Goal: Task Accomplishment & Management: Use online tool/utility

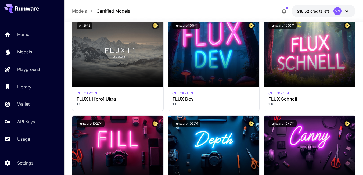
scroll to position [403, 0]
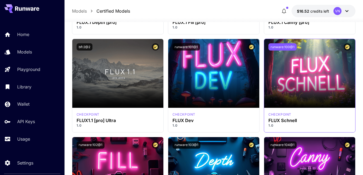
click at [278, 47] on button "runware:100@1" at bounding box center [282, 46] width 28 height 7
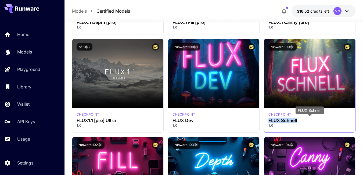
drag, startPoint x: 300, startPoint y: 121, endPoint x: 268, endPoint y: 121, distance: 31.7
click at [268, 121] on h3 "FLUX Schnell" at bounding box center [309, 120] width 82 height 5
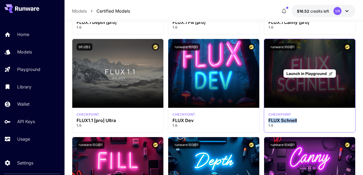
click at [305, 76] on p "Launch in Playground" at bounding box center [309, 74] width 46 height 6
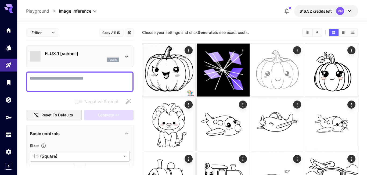
type input "**********"
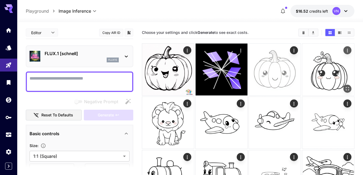
click at [328, 73] on img at bounding box center [328, 70] width 52 height 52
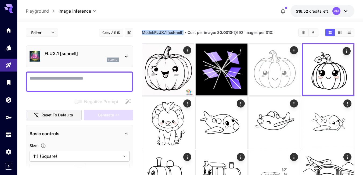
drag, startPoint x: 143, startPoint y: 32, endPoint x: 185, endPoint y: 33, distance: 42.5
click at [185, 33] on section "Model: FLUX.1 [schnell] · Cost per image: $ 0.0013 (7,692 images per $10)" at bounding box center [218, 32] width 152 height 6
copy span "Model: FLUX.1 [schnell]"
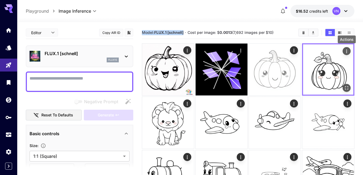
click at [346, 49] on icon "Actions" at bounding box center [346, 51] width 5 height 5
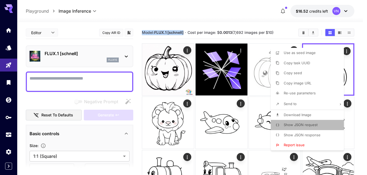
click at [302, 123] on span "Show JSON request" at bounding box center [301, 125] width 34 height 4
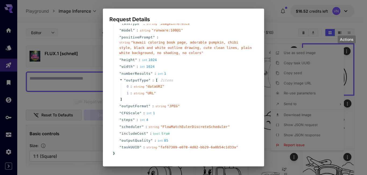
scroll to position [41, 0]
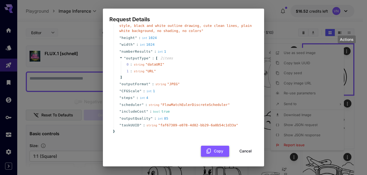
click at [206, 152] on icon "button" at bounding box center [209, 151] width 6 height 6
click at [242, 151] on button "Cancel" at bounding box center [245, 151] width 24 height 11
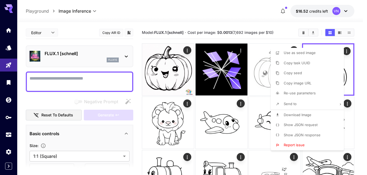
click at [233, 16] on div at bounding box center [183, 87] width 367 height 175
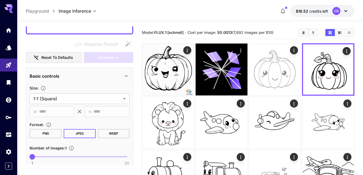
scroll to position [54, 0]
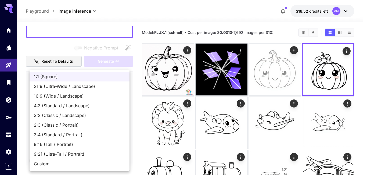
click at [242, 17] on div at bounding box center [183, 87] width 367 height 175
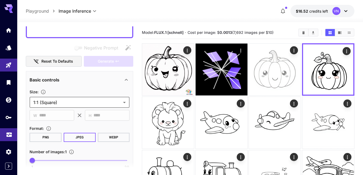
click at [10, 135] on icon "Usage" at bounding box center [8, 133] width 5 height 3
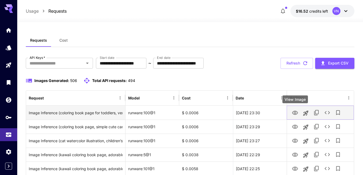
click at [294, 113] on icon "View Image" at bounding box center [295, 113] width 6 height 4
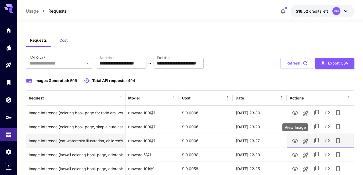
click at [294, 141] on icon "View Image" at bounding box center [295, 141] width 6 height 6
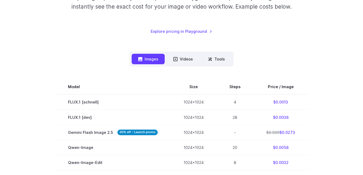
scroll to position [81, 0]
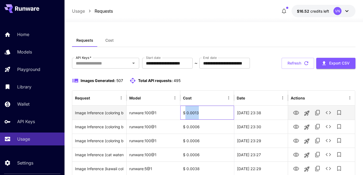
drag, startPoint x: 196, startPoint y: 132, endPoint x: 185, endPoint y: 132, distance: 10.5
click at [185, 120] on div "$ 0.0013" at bounding box center [207, 113] width 54 height 14
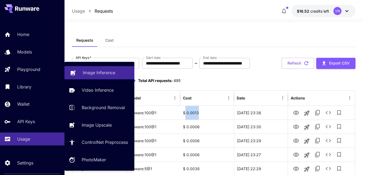
click at [87, 73] on p "Image Inference" at bounding box center [99, 72] width 33 height 6
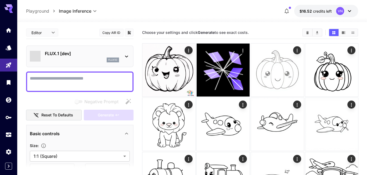
type input "**********"
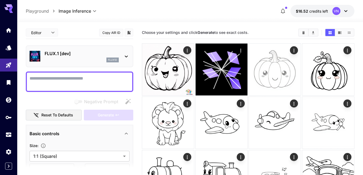
click at [70, 55] on p "FLUX.1 [dev]" at bounding box center [82, 53] width 74 height 6
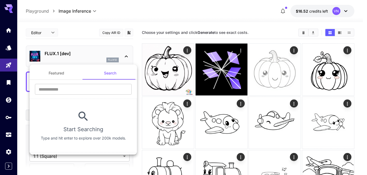
click at [59, 73] on button "Featured" at bounding box center [57, 73] width 54 height 13
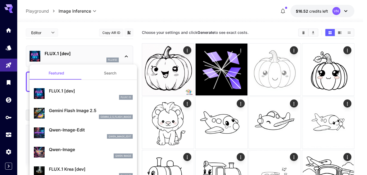
click at [62, 150] on p "Qwen-Image" at bounding box center [91, 149] width 84 height 6
type input "**"
type input "***"
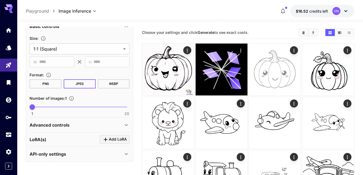
scroll to position [107, 0]
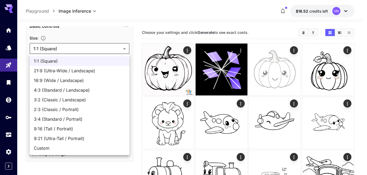
click at [171, 25] on div at bounding box center [183, 87] width 367 height 175
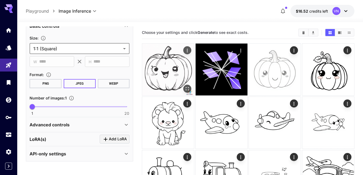
click at [171, 72] on img at bounding box center [168, 70] width 52 height 52
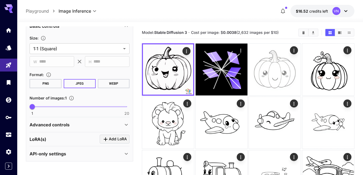
click at [80, 126] on div "Advanced controls" at bounding box center [76, 124] width 93 height 6
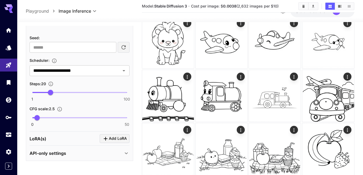
scroll to position [81, 0]
click at [50, 48] on input "number" at bounding box center [73, 47] width 87 height 11
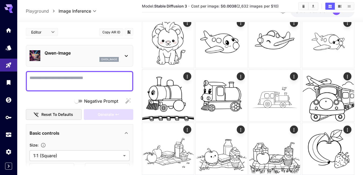
scroll to position [107, 0]
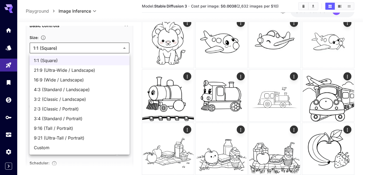
click at [106, 51] on div at bounding box center [183, 87] width 367 height 175
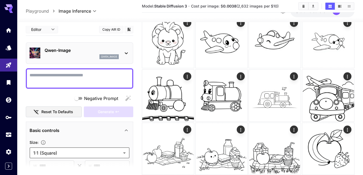
scroll to position [0, 0]
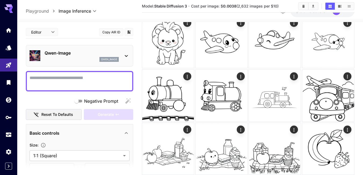
click at [56, 78] on textarea "Negative Prompt" at bounding box center [80, 81] width 100 height 13
paste textarea "**********"
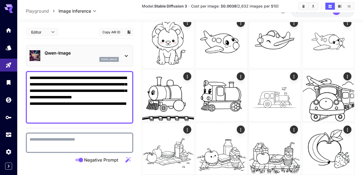
click at [57, 81] on textarea "**********" at bounding box center [80, 97] width 100 height 45
click at [64, 114] on textarea "**********" at bounding box center [80, 97] width 100 height 45
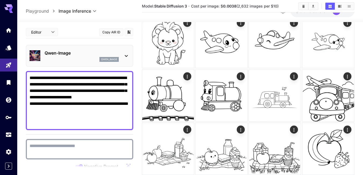
paste textarea "**********"
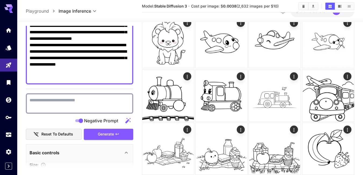
scroll to position [81, 0]
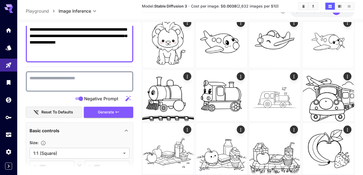
drag, startPoint x: 53, startPoint y: 55, endPoint x: 57, endPoint y: 55, distance: 3.8
click at [57, 55] on textarea "**********" at bounding box center [80, 26] width 100 height 64
type textarea "**********"
click at [38, 79] on textarea "Negative Prompt" at bounding box center [80, 81] width 100 height 13
drag, startPoint x: 51, startPoint y: 55, endPoint x: 111, endPoint y: 55, distance: 59.4
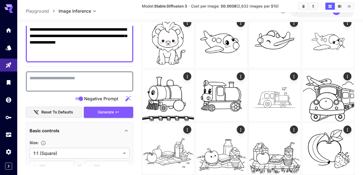
click at [111, 55] on textarea "**********" at bounding box center [80, 26] width 100 height 64
click at [39, 76] on textarea "Negative Prompt" at bounding box center [80, 81] width 100 height 13
paste textarea "**********"
drag, startPoint x: 36, startPoint y: 77, endPoint x: 28, endPoint y: 77, distance: 8.1
click at [28, 77] on div "**********" at bounding box center [79, 81] width 107 height 20
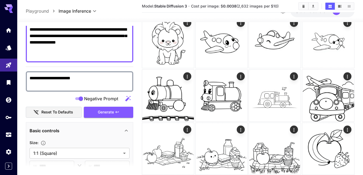
drag, startPoint x: 43, startPoint y: 78, endPoint x: 37, endPoint y: 78, distance: 5.7
click at [37, 78] on textarea "**********" at bounding box center [80, 81] width 100 height 13
drag, startPoint x: 58, startPoint y: 78, endPoint x: 53, endPoint y: 78, distance: 4.3
click at [53, 78] on textarea "**********" at bounding box center [80, 81] width 100 height 13
type textarea "**********"
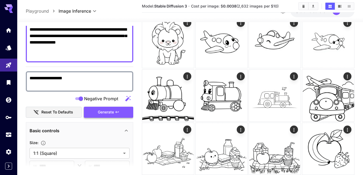
click at [113, 113] on span "Generate" at bounding box center [106, 112] width 16 height 7
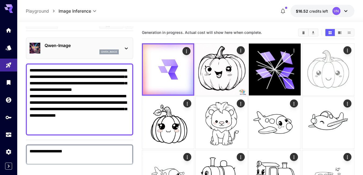
scroll to position [0, 0]
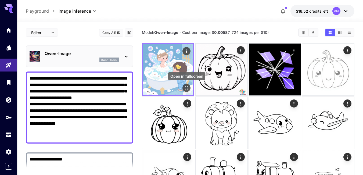
click at [185, 88] on icon "Open in fullscreen" at bounding box center [186, 87] width 5 height 5
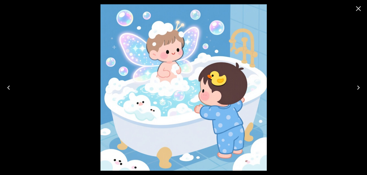
click at [357, 8] on icon "Close" at bounding box center [358, 8] width 9 height 9
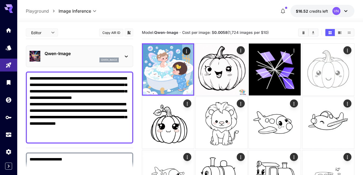
drag, startPoint x: 38, startPoint y: 59, endPoint x: 2, endPoint y: 41, distance: 40.0
paste textarea "****** **"
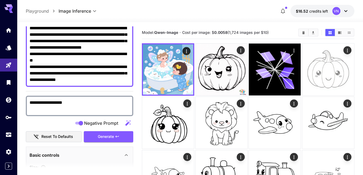
scroll to position [54, 0]
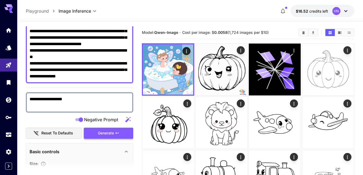
click at [109, 135] on span "Generate" at bounding box center [106, 133] width 16 height 7
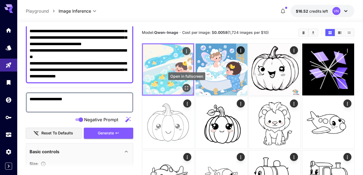
click at [184, 87] on icon "Open in fullscreen" at bounding box center [186, 87] width 5 height 5
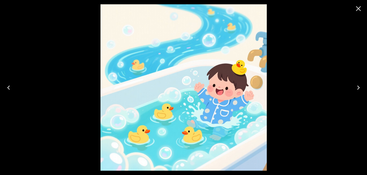
click at [357, 87] on icon "Next" at bounding box center [358, 87] width 9 height 9
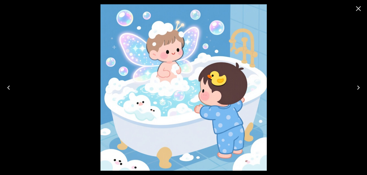
click at [362, 7] on icon "Close" at bounding box center [358, 8] width 9 height 9
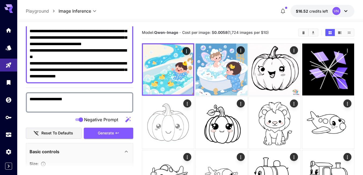
scroll to position [27, 0]
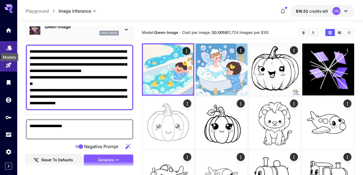
drag, startPoint x: 59, startPoint y: 84, endPoint x: 8, endPoint y: 44, distance: 64.5
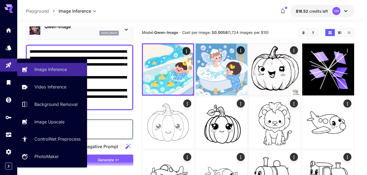
paste textarea
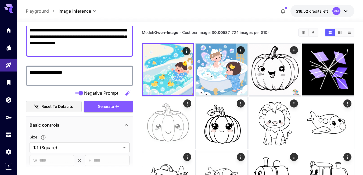
scroll to position [81, 0]
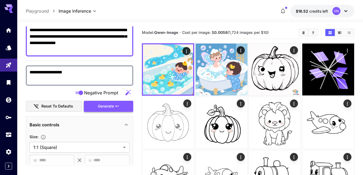
type textarea "**********"
click at [106, 109] on span "Generate" at bounding box center [106, 106] width 16 height 7
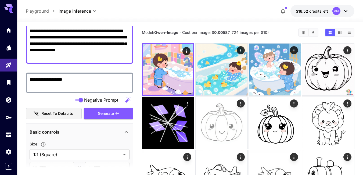
scroll to position [107, 0]
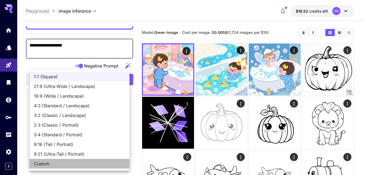
click at [46, 164] on span "Custom" at bounding box center [79, 163] width 91 height 6
type input "******"
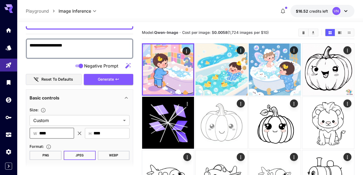
click at [52, 135] on input "****" at bounding box center [56, 133] width 35 height 11
drag, startPoint x: 41, startPoint y: 132, endPoint x: 66, endPoint y: 133, distance: 25.0
click at [66, 133] on input "****" at bounding box center [56, 133] width 35 height 11
type input "***"
click at [96, 132] on input "****" at bounding box center [111, 133] width 36 height 11
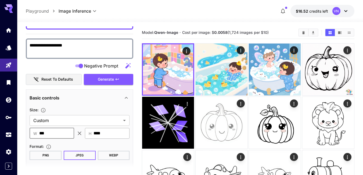
click at [96, 132] on input "****" at bounding box center [111, 133] width 36 height 11
type input "***"
click at [104, 80] on span "Generate" at bounding box center [106, 79] width 16 height 7
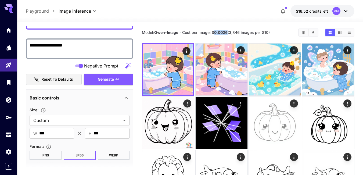
drag, startPoint x: 215, startPoint y: 33, endPoint x: 228, endPoint y: 32, distance: 13.2
click at [228, 32] on span "Cost per image: $ 0.0026 (3,846 images per $10)" at bounding box center [226, 32] width 88 height 5
copy b "0.0026"
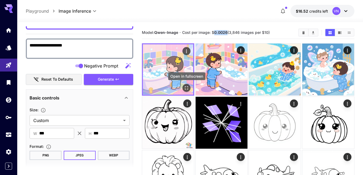
click at [186, 88] on icon "Open in fullscreen" at bounding box center [186, 87] width 5 height 5
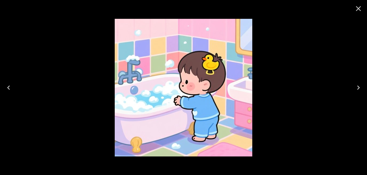
click at [358, 88] on icon "Next" at bounding box center [358, 87] width 9 height 9
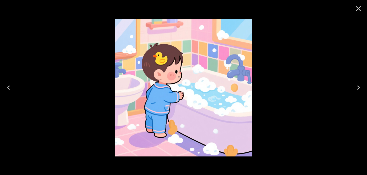
click at [359, 88] on icon "Next" at bounding box center [358, 87] width 3 height 4
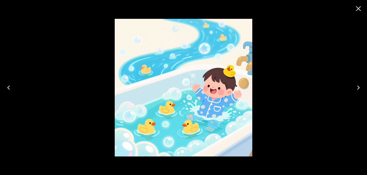
click at [11, 87] on icon "Previous" at bounding box center [8, 87] width 9 height 9
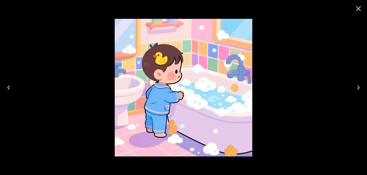
click at [359, 8] on icon "Close" at bounding box center [358, 8] width 5 height 5
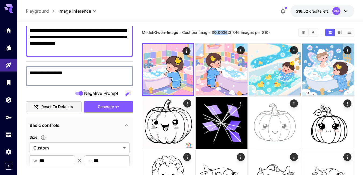
scroll to position [27, 0]
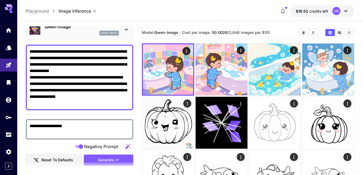
drag, startPoint x: 30, startPoint y: 91, endPoint x: 109, endPoint y: 104, distance: 80.2
click at [109, 104] on textarea "**********" at bounding box center [80, 77] width 100 height 58
paste textarea
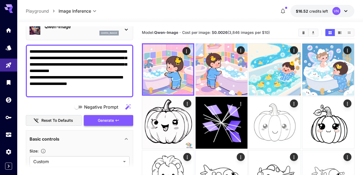
click at [103, 120] on span "Generate" at bounding box center [106, 120] width 16 height 7
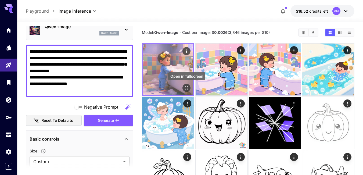
click at [186, 89] on icon "Open in fullscreen" at bounding box center [186, 87] width 5 height 5
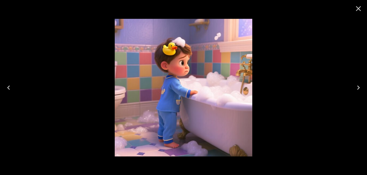
click at [357, 9] on icon "Close" at bounding box center [358, 8] width 9 height 9
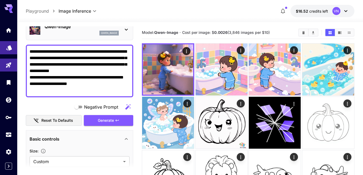
drag, startPoint x: 57, startPoint y: 84, endPoint x: 13, endPoint y: 49, distance: 56.1
paste textarea "**********"
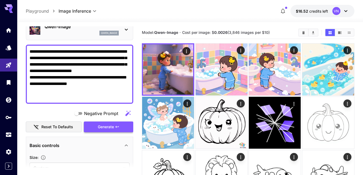
click at [114, 128] on button "Generate" at bounding box center [108, 126] width 49 height 11
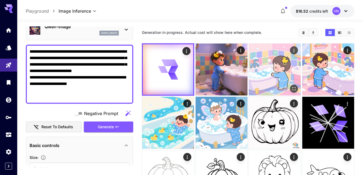
click at [265, 70] on img at bounding box center [275, 70] width 52 height 52
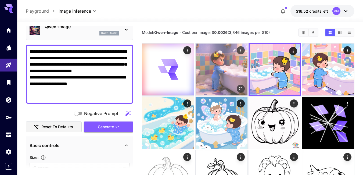
click at [234, 67] on img at bounding box center [222, 70] width 52 height 52
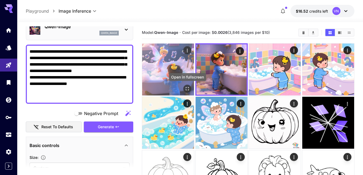
click at [186, 88] on icon "Open in fullscreen" at bounding box center [187, 88] width 3 height 3
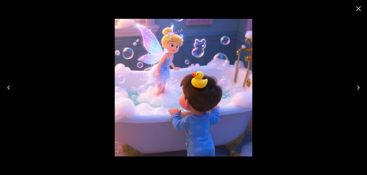
click at [358, 6] on icon "Close" at bounding box center [358, 8] width 9 height 9
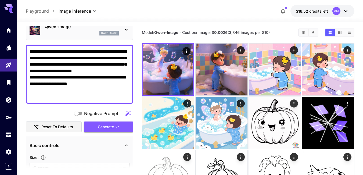
drag, startPoint x: 74, startPoint y: 98, endPoint x: 22, endPoint y: 97, distance: 51.6
paste textarea "**********"
click at [101, 127] on span "Generate" at bounding box center [106, 127] width 16 height 7
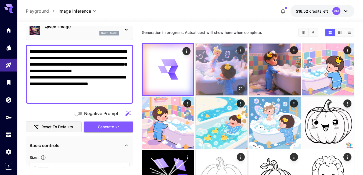
click at [234, 82] on img at bounding box center [222, 70] width 52 height 52
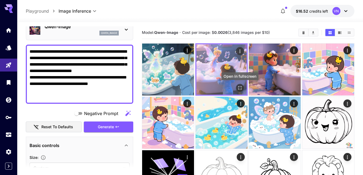
click at [241, 88] on icon "Open in fullscreen" at bounding box center [239, 87] width 5 height 5
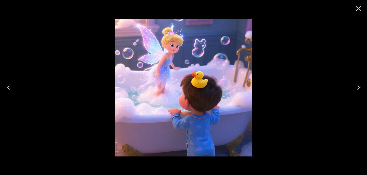
click at [358, 88] on icon "Next" at bounding box center [358, 87] width 9 height 9
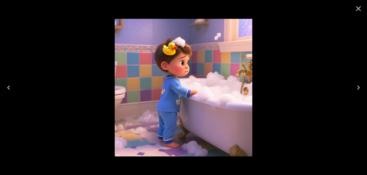
click at [8, 87] on icon "Previous" at bounding box center [8, 87] width 9 height 9
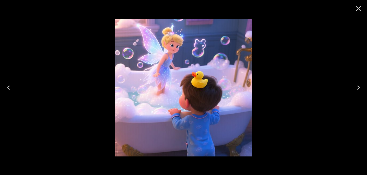
click at [9, 87] on icon "Previous" at bounding box center [8, 87] width 3 height 4
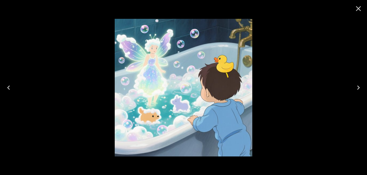
click at [360, 8] on icon "Close" at bounding box center [358, 8] width 9 height 9
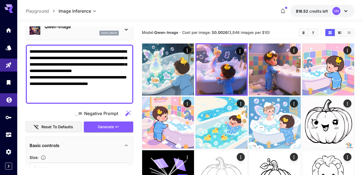
drag, startPoint x: 71, startPoint y: 97, endPoint x: 9, endPoint y: 102, distance: 62.3
paste textarea "*****"
click at [114, 127] on span "Generate" at bounding box center [106, 127] width 16 height 7
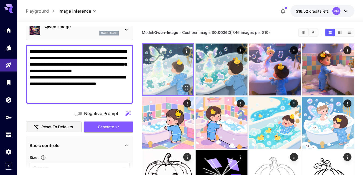
click at [186, 88] on icon "Open in fullscreen" at bounding box center [186, 87] width 5 height 5
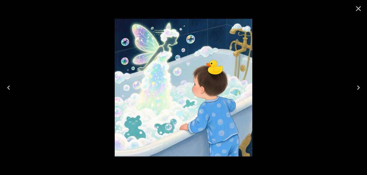
click at [355, 10] on icon "Close" at bounding box center [358, 8] width 9 height 9
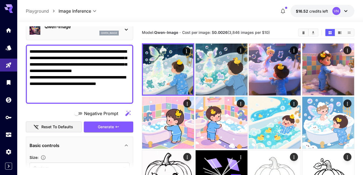
drag, startPoint x: 111, startPoint y: 96, endPoint x: 21, endPoint y: 99, distance: 90.9
paste textarea
click at [114, 127] on span "Generate" at bounding box center [106, 127] width 16 height 7
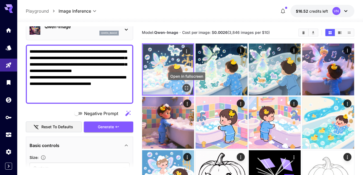
click at [186, 87] on icon "Open in fullscreen" at bounding box center [186, 87] width 5 height 5
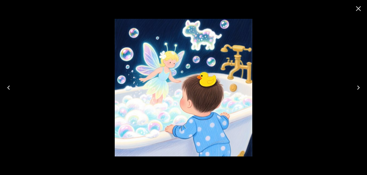
click at [357, 7] on icon "Close" at bounding box center [358, 8] width 9 height 9
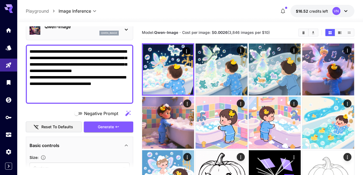
drag, startPoint x: 77, startPoint y: 97, endPoint x: 28, endPoint y: 98, distance: 48.4
click at [28, 98] on div "**********" at bounding box center [79, 74] width 107 height 59
paste textarea "*"
click at [111, 128] on span "Generate" at bounding box center [106, 127] width 16 height 7
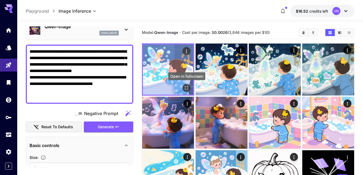
click at [187, 89] on icon "Open in fullscreen" at bounding box center [186, 87] width 5 height 5
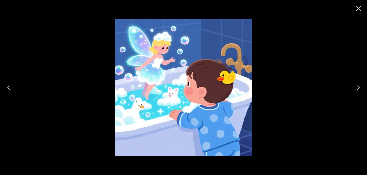
click at [359, 7] on icon "Close" at bounding box center [358, 8] width 9 height 9
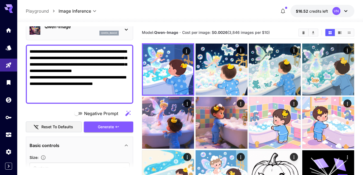
drag, startPoint x: 107, startPoint y: 97, endPoint x: 21, endPoint y: 97, distance: 85.4
paste textarea "*"
click at [106, 127] on span "Generate" at bounding box center [106, 127] width 16 height 7
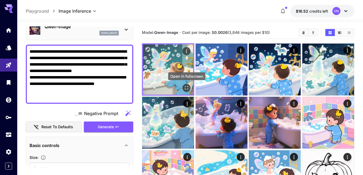
click at [185, 89] on icon "Open in fullscreen" at bounding box center [186, 87] width 5 height 5
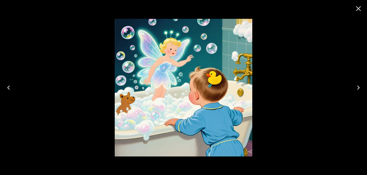
click at [358, 8] on icon "Close" at bounding box center [358, 8] width 5 height 5
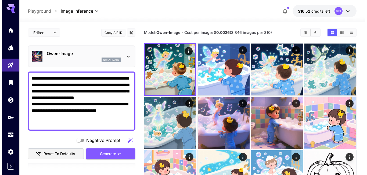
scroll to position [161, 0]
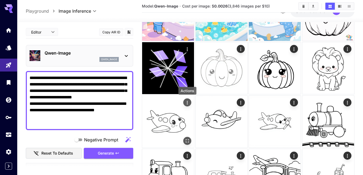
click at [188, 103] on icon "Actions" at bounding box center [187, 102] width 5 height 5
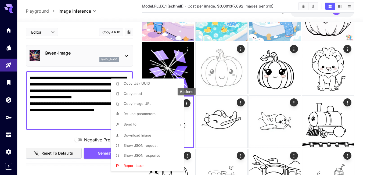
click at [139, 146] on span "Show JSON request" at bounding box center [141, 145] width 34 height 4
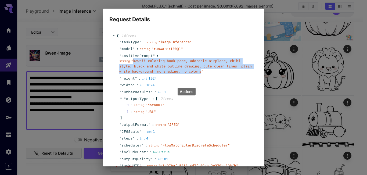
drag, startPoint x: 132, startPoint y: 61, endPoint x: 183, endPoint y: 72, distance: 52.0
click at [183, 72] on span "" kawaii coloring book page, adorable airplane, chibi style, black and white ou…" at bounding box center [185, 66] width 132 height 15
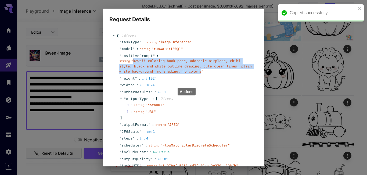
copy span "kawaii coloring book page, adorable airplane, chibi style, black and white outl…"
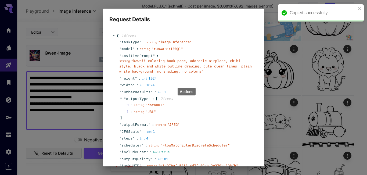
click at [283, 60] on div "Request Details { 14 item s " taskType " : string " imageInference " " model " …" at bounding box center [183, 87] width 367 height 175
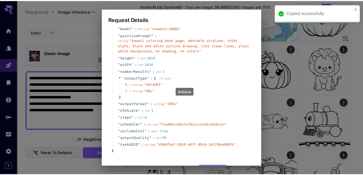
scroll to position [41, 0]
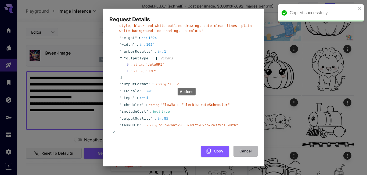
click at [244, 152] on button "Cancel" at bounding box center [245, 151] width 24 height 11
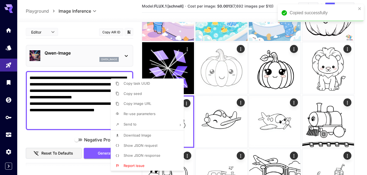
click at [79, 117] on div at bounding box center [183, 87] width 367 height 175
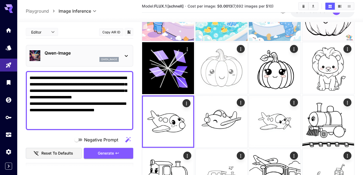
drag, startPoint x: 90, startPoint y: 122, endPoint x: 19, endPoint y: 74, distance: 86.3
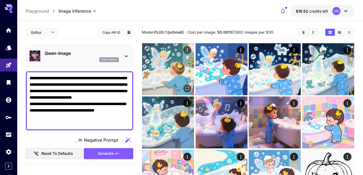
scroll to position [0, 0]
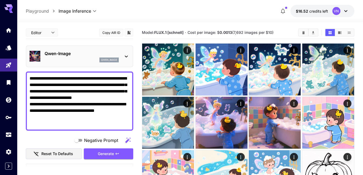
paste textarea
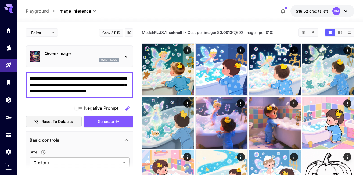
type textarea "**********"
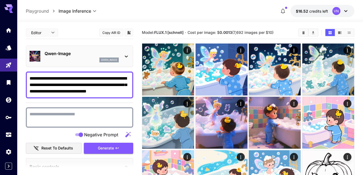
drag, startPoint x: 84, startPoint y: 92, endPoint x: 131, endPoint y: 92, distance: 47.0
click at [131, 92] on div "**********" at bounding box center [79, 84] width 107 height 27
click at [56, 116] on textarea "Negative Prompt" at bounding box center [80, 117] width 100 height 13
paste textarea "**********"
drag, startPoint x: 38, startPoint y: 115, endPoint x: 22, endPoint y: 115, distance: 15.9
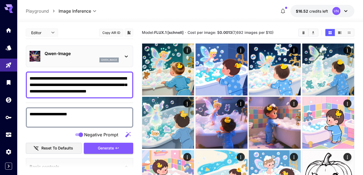
click at [48, 115] on textarea "**********" at bounding box center [80, 117] width 100 height 13
type textarea "**********"
click at [103, 148] on span "Generate" at bounding box center [106, 148] width 16 height 7
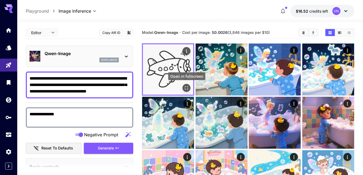
click at [186, 89] on icon "Open in fullscreen" at bounding box center [186, 87] width 5 height 5
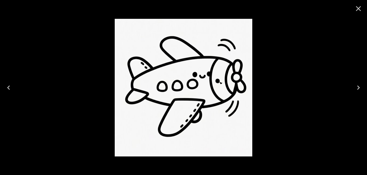
click at [355, 10] on icon "Close" at bounding box center [358, 8] width 9 height 9
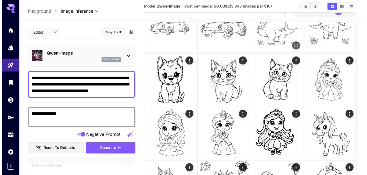
scroll to position [779, 0]
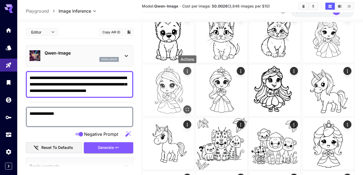
click at [187, 71] on icon "Actions" at bounding box center [187, 71] width 5 height 5
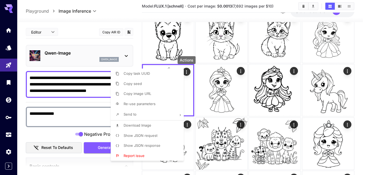
click at [134, 135] on span "Show JSON request" at bounding box center [141, 135] width 34 height 4
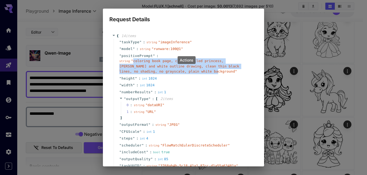
drag, startPoint x: 132, startPoint y: 62, endPoint x: 161, endPoint y: 73, distance: 30.6
click at [161, 73] on span "" coloring book page, cute detailed princess, black and white outline drawing, …" at bounding box center [179, 66] width 120 height 15
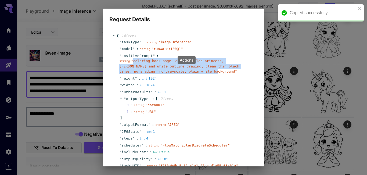
copy span "coloring book page, cute detailed princess, black and white outline drawing, cl…"
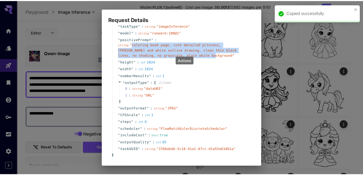
scroll to position [41, 0]
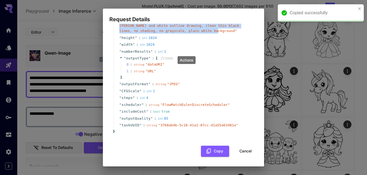
click at [244, 155] on button "Cancel" at bounding box center [245, 151] width 24 height 11
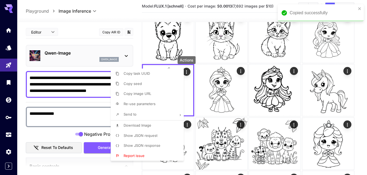
click at [71, 85] on div at bounding box center [183, 87] width 367 height 175
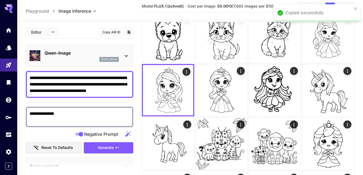
click at [117, 91] on textarea "**********" at bounding box center [80, 84] width 100 height 19
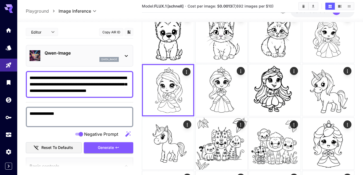
paste textarea
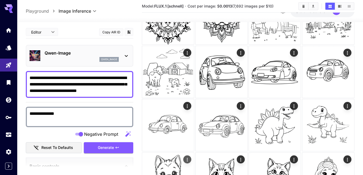
scroll to position [618, 0]
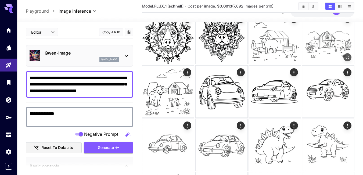
drag, startPoint x: 103, startPoint y: 147, endPoint x: 176, endPoint y: 79, distance: 100.0
click at [103, 147] on span "Generate" at bounding box center [106, 147] width 16 height 7
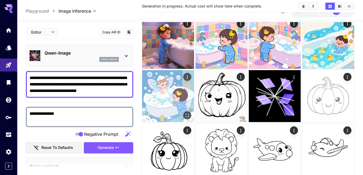
scroll to position [0, 0]
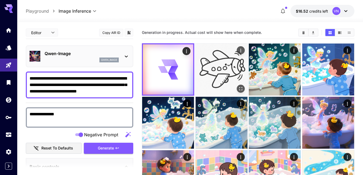
click at [218, 70] on img at bounding box center [222, 70] width 52 height 52
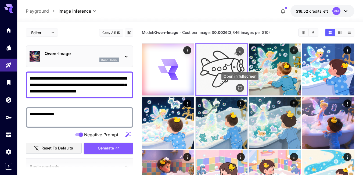
click at [240, 87] on icon "Open in fullscreen" at bounding box center [239, 87] width 5 height 5
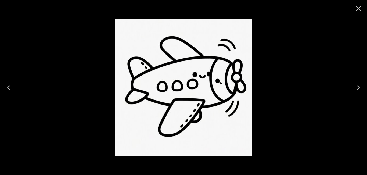
click at [360, 7] on icon "Close" at bounding box center [358, 8] width 5 height 5
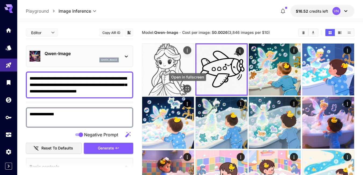
click at [186, 89] on icon "Open in fullscreen" at bounding box center [187, 88] width 3 height 3
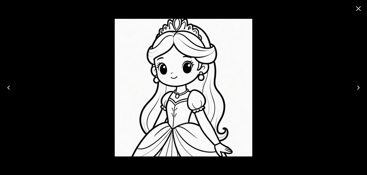
click at [359, 8] on icon "Close" at bounding box center [358, 8] width 5 height 5
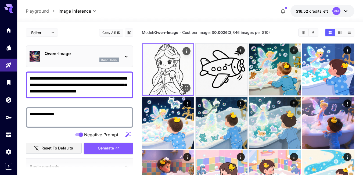
click at [160, 66] on img at bounding box center [168, 69] width 50 height 50
click at [189, 85] on button "Open in fullscreen" at bounding box center [186, 88] width 8 height 8
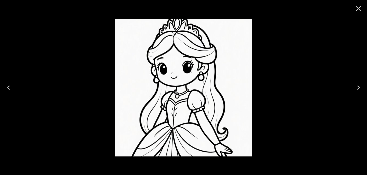
click at [357, 8] on icon "Close" at bounding box center [358, 8] width 9 height 9
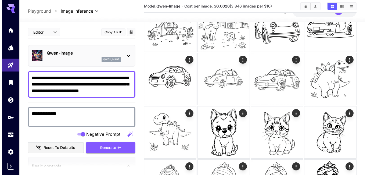
scroll to position [763, 0]
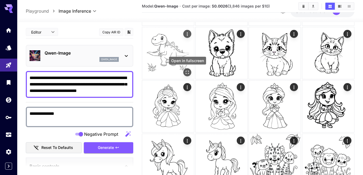
click at [189, 72] on icon "Open in fullscreen" at bounding box center [187, 72] width 3 height 3
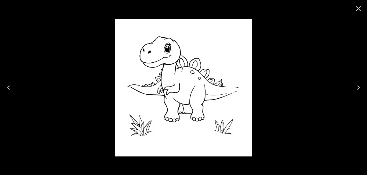
click at [358, 6] on icon "Close" at bounding box center [358, 8] width 9 height 9
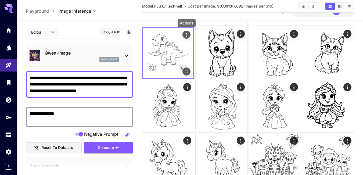
click at [186, 34] on icon "Actions" at bounding box center [186, 34] width 5 height 5
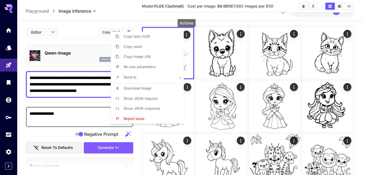
click at [138, 99] on span "Show JSON request" at bounding box center [141, 98] width 34 height 4
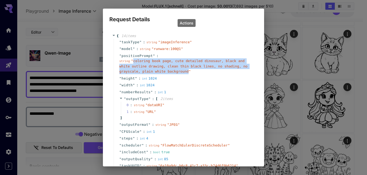
drag, startPoint x: 133, startPoint y: 61, endPoint x: 161, endPoint y: 72, distance: 30.3
click at [161, 72] on span "" coloring book page, cute detailed dinosaur, black and white outline drawing, …" at bounding box center [183, 66] width 128 height 15
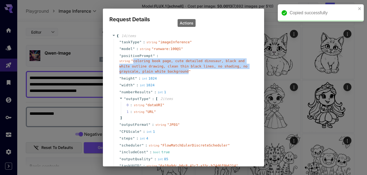
copy span "coloring book page, cute detailed dinosaur, black and white outline drawing, cl…"
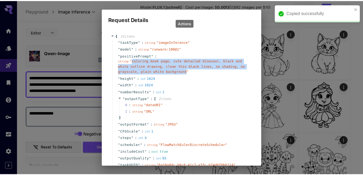
scroll to position [41, 0]
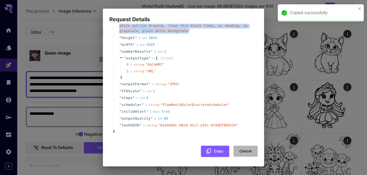
drag, startPoint x: 247, startPoint y: 152, endPoint x: 239, endPoint y: 148, distance: 10.0
click at [247, 153] on button "Cancel" at bounding box center [245, 151] width 24 height 11
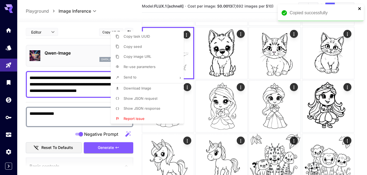
click at [359, 8] on icon "close" at bounding box center [359, 8] width 3 height 3
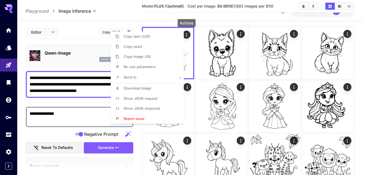
click at [188, 60] on div at bounding box center [183, 87] width 367 height 175
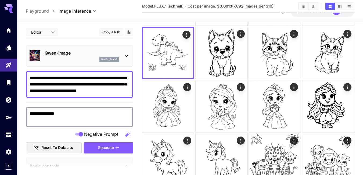
click at [97, 85] on textarea "**********" at bounding box center [80, 84] width 100 height 19
paste textarea
drag, startPoint x: 109, startPoint y: 146, endPoint x: 332, endPoint y: 126, distance: 224.2
click at [110, 146] on span "Generate" at bounding box center [106, 147] width 16 height 7
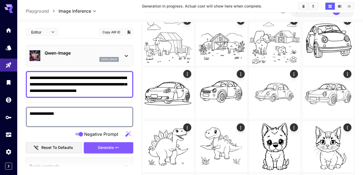
scroll to position [0, 0]
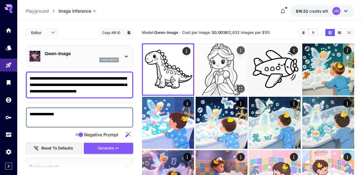
click at [226, 68] on img at bounding box center [222, 70] width 52 height 52
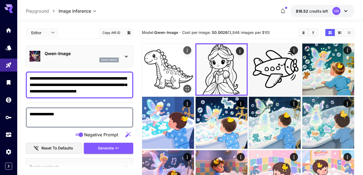
click at [166, 67] on img at bounding box center [168, 70] width 52 height 52
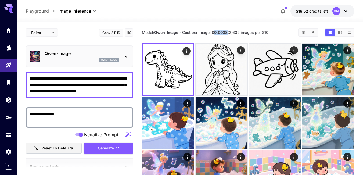
drag, startPoint x: 215, startPoint y: 32, endPoint x: 228, endPoint y: 30, distance: 12.5
click at [228, 30] on b "0.0038" at bounding box center [220, 32] width 13 height 5
copy b "0.0038"
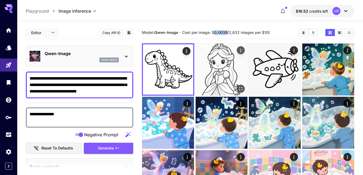
click at [214, 62] on img at bounding box center [222, 70] width 52 height 52
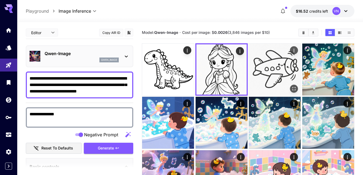
click at [278, 68] on img at bounding box center [275, 70] width 52 height 52
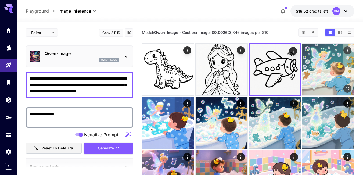
click at [339, 68] on img at bounding box center [328, 70] width 52 height 52
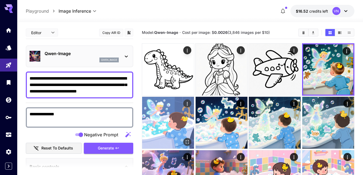
click at [174, 118] on img at bounding box center [168, 123] width 52 height 52
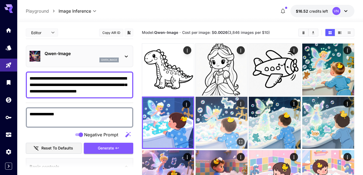
click at [218, 119] on img at bounding box center [222, 123] width 52 height 52
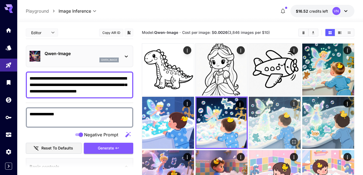
click at [266, 120] on img at bounding box center [275, 123] width 52 height 52
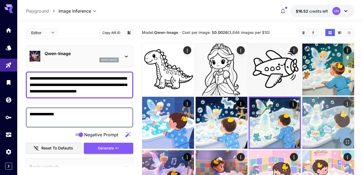
click at [327, 119] on img at bounding box center [328, 123] width 52 height 52
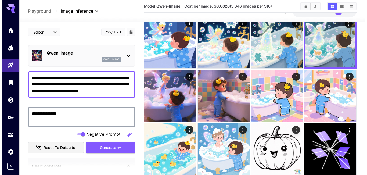
scroll to position [81, 0]
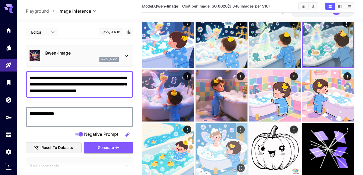
click at [215, 145] on img at bounding box center [222, 149] width 52 height 52
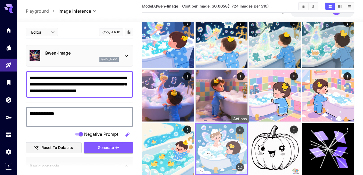
click at [238, 130] on icon "Actions" at bounding box center [239, 130] width 5 height 5
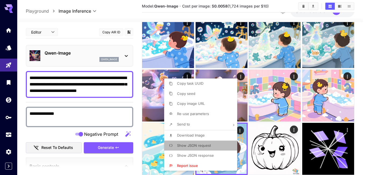
click at [198, 145] on span "Show JSON request" at bounding box center [194, 145] width 34 height 4
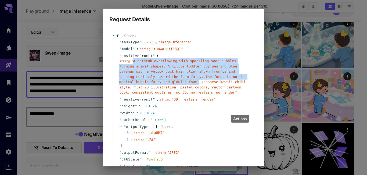
drag, startPoint x: 136, startPoint y: 64, endPoint x: 145, endPoint y: 82, distance: 19.9
click at [145, 82] on span "" A bathtub overflowing with sparkling soap bubbles forming animal shapes. A li…" at bounding box center [182, 76] width 126 height 35
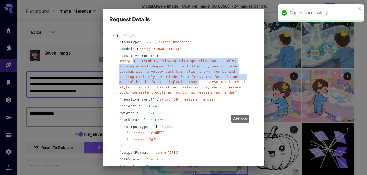
copy span "A bathtub overflowing with sparkling soap bubbles forming animal shapes. A litt…"
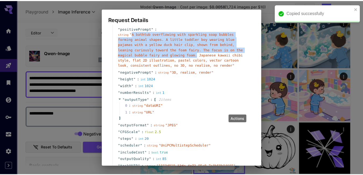
scroll to position [68, 0]
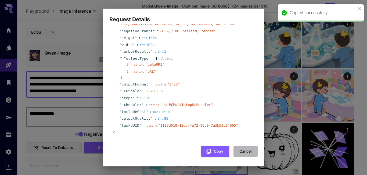
click at [244, 153] on button "Cancel" at bounding box center [245, 151] width 24 height 11
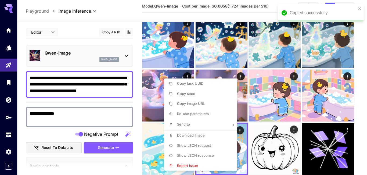
click at [152, 81] on div at bounding box center [183, 87] width 367 height 175
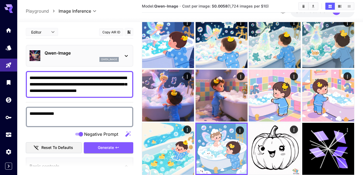
drag, startPoint x: 67, startPoint y: 78, endPoint x: 110, endPoint y: 77, distance: 42.7
click at [110, 77] on textarea "**********" at bounding box center [80, 84] width 100 height 19
drag, startPoint x: 112, startPoint y: 78, endPoint x: 67, endPoint y: 78, distance: 44.3
click at [67, 78] on textarea "**********" at bounding box center [80, 84] width 100 height 19
click at [30, 78] on textarea "**********" at bounding box center [80, 84] width 100 height 19
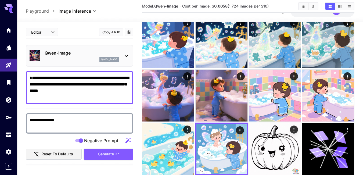
click at [36, 76] on textarea "**********" at bounding box center [80, 88] width 100 height 26
paste textarea "**********"
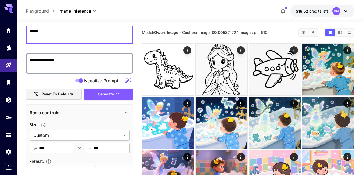
scroll to position [107, 0]
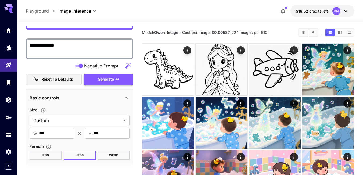
click at [109, 79] on span "Generate" at bounding box center [106, 79] width 16 height 7
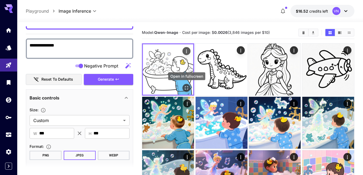
click at [185, 86] on icon "Open in fullscreen" at bounding box center [186, 87] width 5 height 5
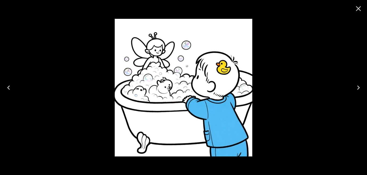
click at [355, 8] on icon "Close" at bounding box center [358, 8] width 9 height 9
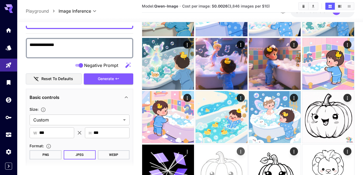
scroll to position [161, 0]
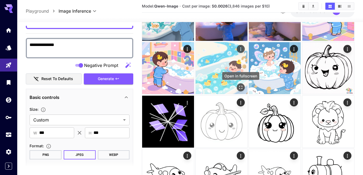
click at [240, 86] on icon "Open in fullscreen" at bounding box center [240, 87] width 3 height 3
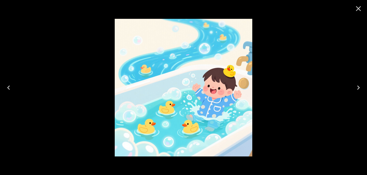
click at [358, 6] on icon "Close" at bounding box center [358, 8] width 9 height 9
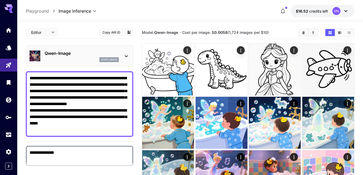
scroll to position [0, 0]
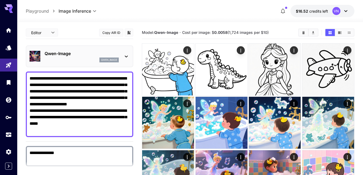
drag, startPoint x: 74, startPoint y: 130, endPoint x: 26, endPoint y: 116, distance: 50.0
click at [26, 116] on div "**********" at bounding box center [79, 104] width 107 height 66
paste textarea
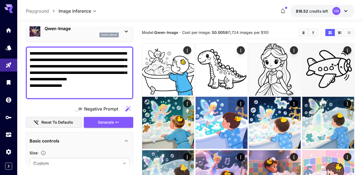
scroll to position [54, 0]
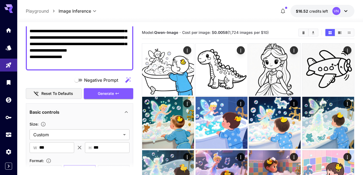
click at [107, 95] on span "Generate" at bounding box center [106, 93] width 16 height 7
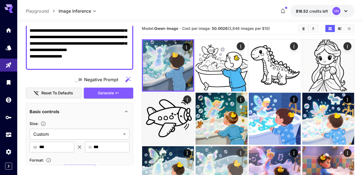
scroll to position [0, 0]
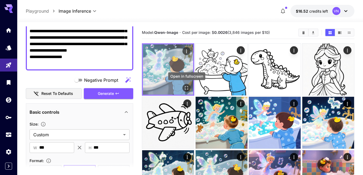
click at [186, 87] on icon "Open in fullscreen" at bounding box center [186, 87] width 5 height 5
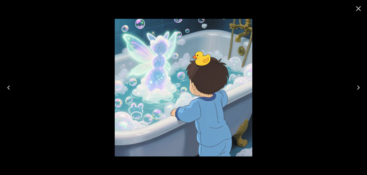
click at [360, 7] on icon "Close" at bounding box center [358, 8] width 5 height 5
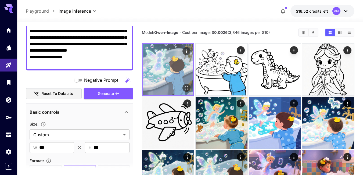
click at [168, 66] on img at bounding box center [168, 69] width 50 height 50
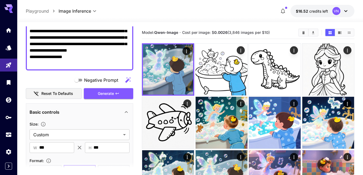
click at [64, 52] on textarea "**********" at bounding box center [80, 43] width 100 height 45
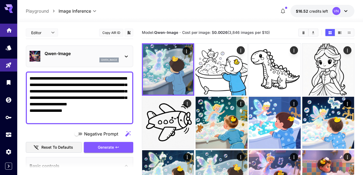
drag, startPoint x: 57, startPoint y: 57, endPoint x: 8, endPoint y: 24, distance: 59.2
paste textarea
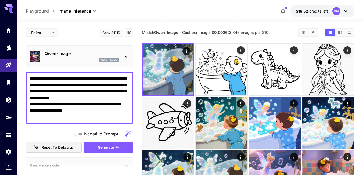
type textarea "**********"
click at [103, 146] on span "Generate" at bounding box center [106, 147] width 16 height 7
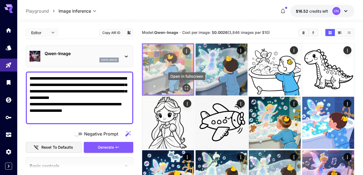
click at [187, 88] on icon "Open in fullscreen" at bounding box center [186, 87] width 5 height 5
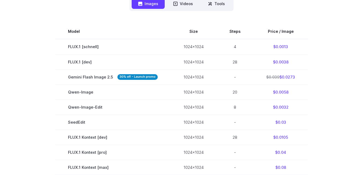
scroll to position [188, 0]
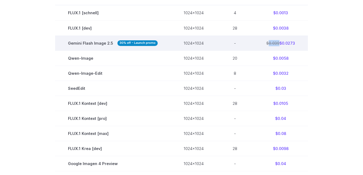
drag, startPoint x: 267, startPoint y: 42, endPoint x: 276, endPoint y: 42, distance: 9.7
click at [277, 42] on s "$0.039" at bounding box center [272, 43] width 13 height 5
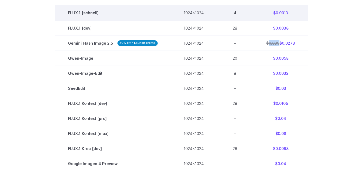
copy s "0.039"
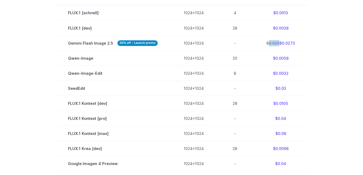
scroll to position [161, 0]
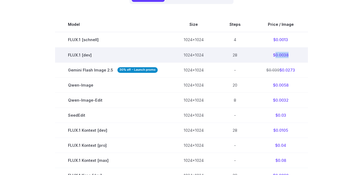
drag, startPoint x: 287, startPoint y: 55, endPoint x: 274, endPoint y: 55, distance: 12.9
click at [274, 55] on td "$0.0038" at bounding box center [280, 54] width 55 height 15
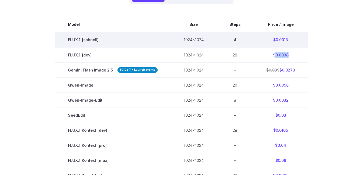
copy td "0.0038"
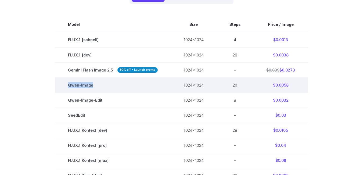
drag, startPoint x: 98, startPoint y: 85, endPoint x: 68, endPoint y: 86, distance: 29.8
click at [68, 86] on td "Qwen-Image" at bounding box center [113, 84] width 116 height 15
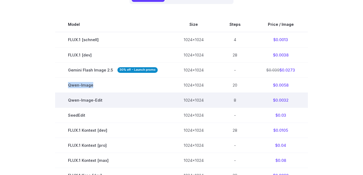
copy td "Qwen-Image"
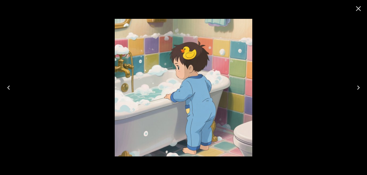
click at [359, 8] on icon "Close" at bounding box center [358, 8] width 5 height 5
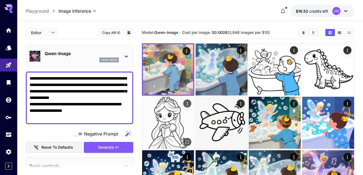
click at [162, 124] on img at bounding box center [168, 123] width 52 height 52
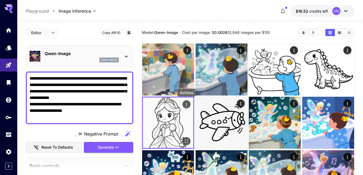
click at [187, 103] on icon "Actions" at bounding box center [186, 104] width 5 height 5
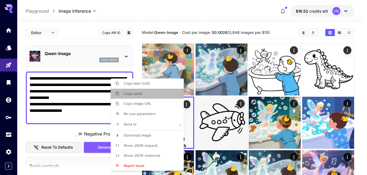
click at [136, 93] on span "Copy seed" at bounding box center [133, 93] width 18 height 4
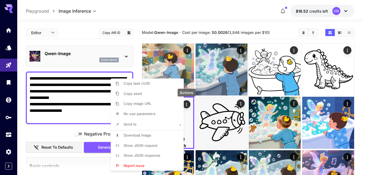
click at [137, 115] on span "Re-use parameters" at bounding box center [140, 113] width 32 height 4
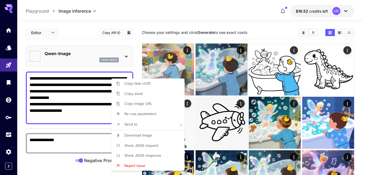
type input "**********"
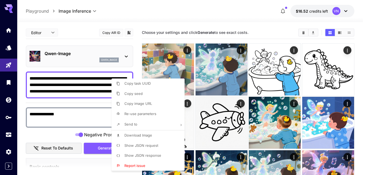
click at [56, 85] on div at bounding box center [183, 87] width 367 height 175
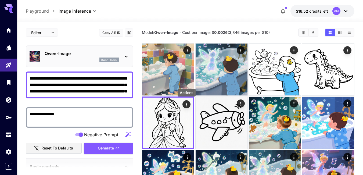
click at [122, 92] on textarea "**********" at bounding box center [80, 84] width 100 height 19
click at [29, 78] on div "**********" at bounding box center [79, 84] width 107 height 27
click at [30, 78] on textarea "**********" at bounding box center [80, 84] width 100 height 19
paste textarea "**********"
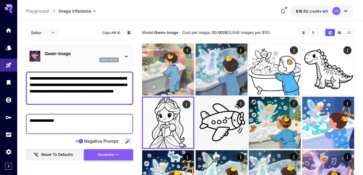
type textarea "**********"
click at [105, 154] on span "Generate" at bounding box center [106, 154] width 16 height 7
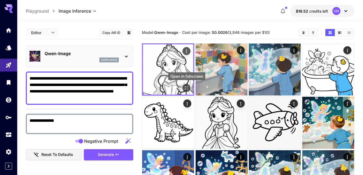
click at [187, 87] on icon "Open in fullscreen" at bounding box center [186, 87] width 3 height 3
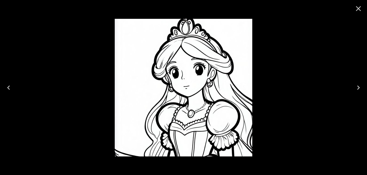
click at [359, 10] on icon "Close" at bounding box center [358, 8] width 9 height 9
